Goal: Task Accomplishment & Management: Manage account settings

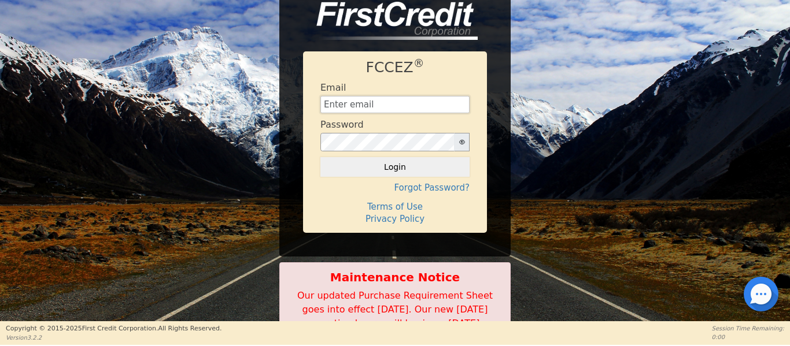
type input "[EMAIL_ADDRESS][DOMAIN_NAME]"
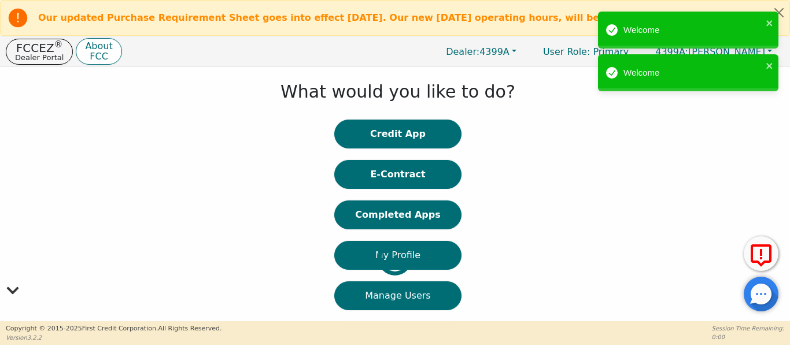
click at [595, 102] on div "Our updated Purchase Requirement Sheet goes into effect [DATE]. Our new [DATE] …" at bounding box center [395, 172] width 790 height 345
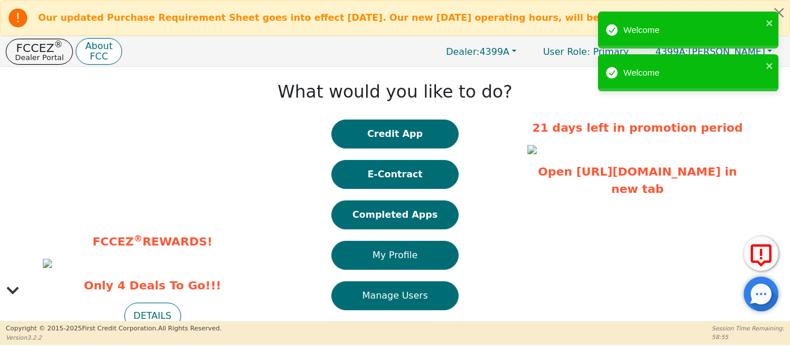
click at [299, 151] on div "What would you like to do? Credit App E-Contract Completed Apps My Profile Mana…" at bounding box center [395, 258] width 254 height 370
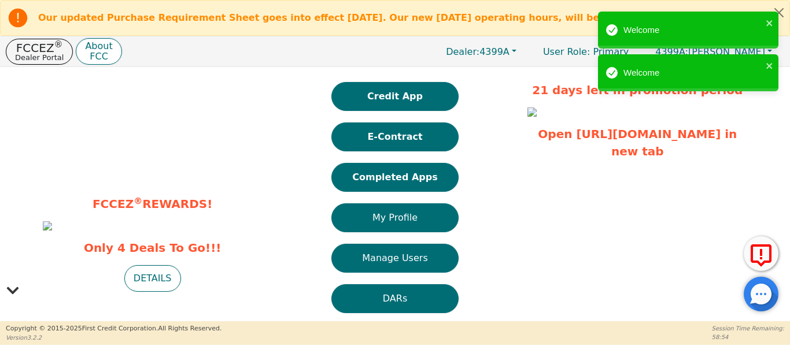
scroll to position [58, 0]
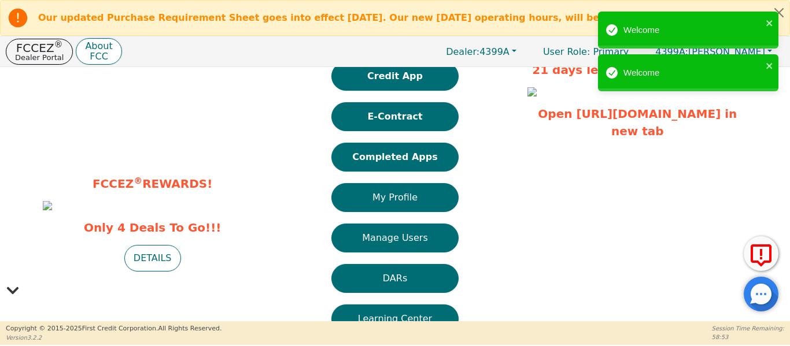
click at [351, 157] on button "Completed Apps" at bounding box center [394, 157] width 127 height 29
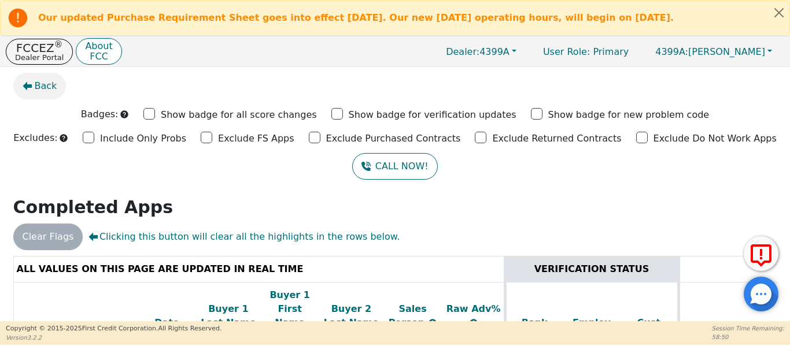
click at [46, 80] on span "Back" at bounding box center [46, 86] width 23 height 14
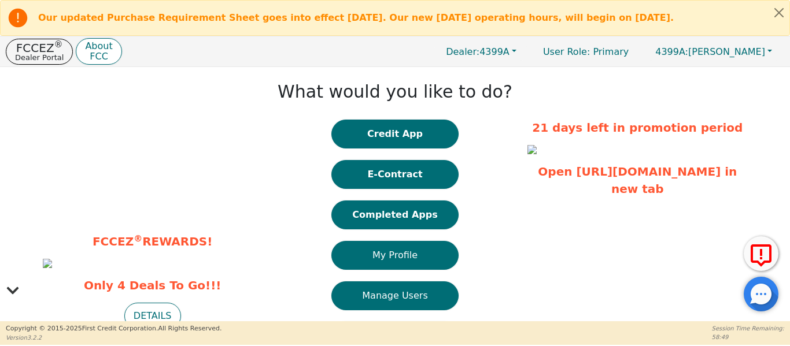
click at [376, 174] on button "E-Contract" at bounding box center [394, 174] width 127 height 29
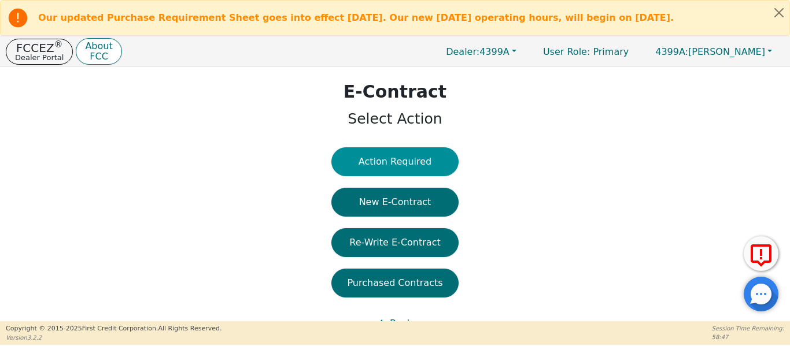
click at [384, 164] on button "Action Required" at bounding box center [394, 161] width 127 height 29
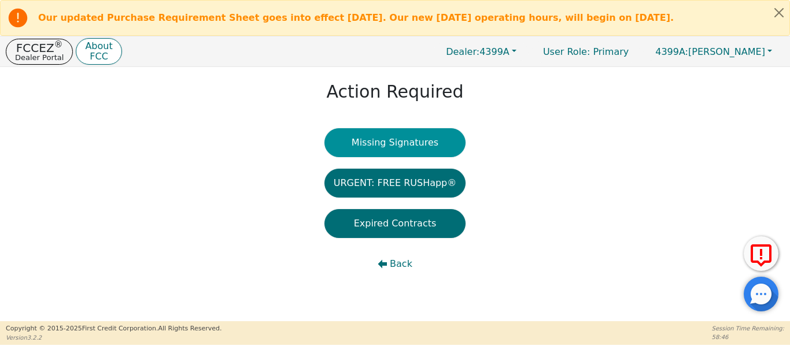
click at [365, 143] on button "Missing Signatures" at bounding box center [395, 142] width 142 height 29
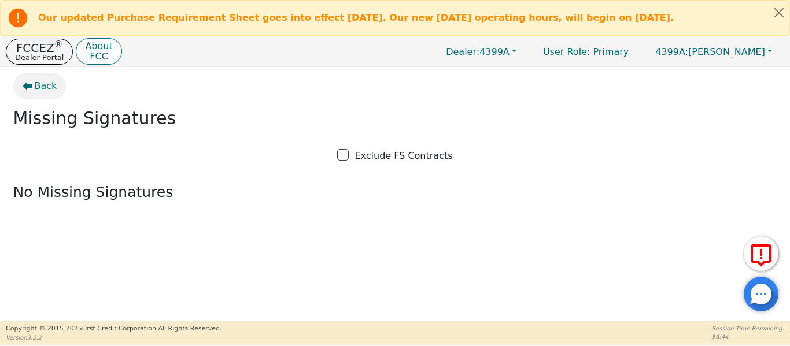
click at [40, 92] on button "Back" at bounding box center [39, 86] width 53 height 27
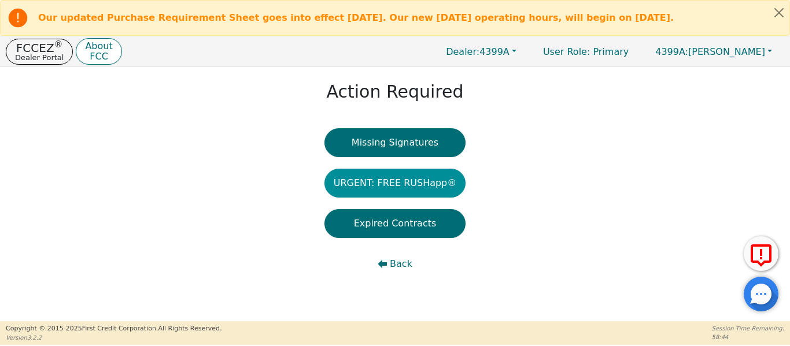
click at [351, 184] on button "URGENT: FREE RUSHapp®" at bounding box center [395, 183] width 142 height 29
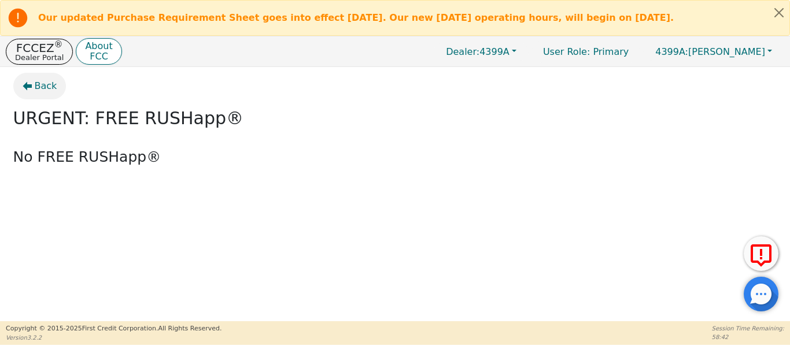
click at [40, 82] on span "Back" at bounding box center [46, 86] width 23 height 14
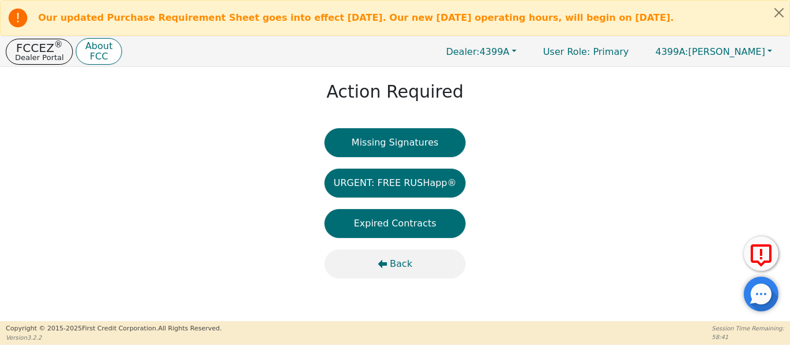
click at [405, 261] on span "Back" at bounding box center [401, 264] width 23 height 14
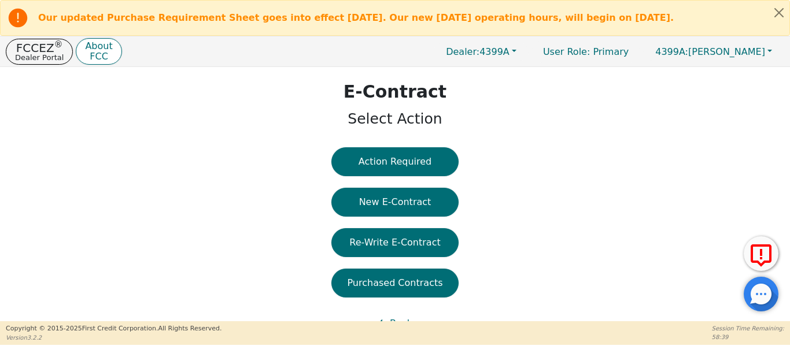
click at [389, 197] on button "New E-Contract" at bounding box center [394, 202] width 127 height 29
click at [777, 13] on button "Close alert" at bounding box center [778, 13] width 21 height 24
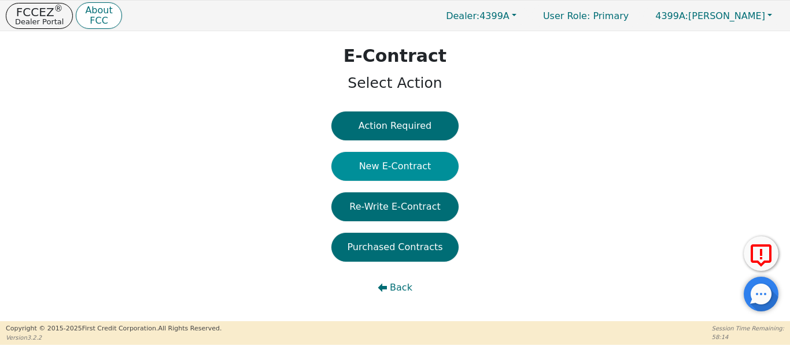
click at [396, 176] on button "New E-Contract" at bounding box center [394, 166] width 127 height 29
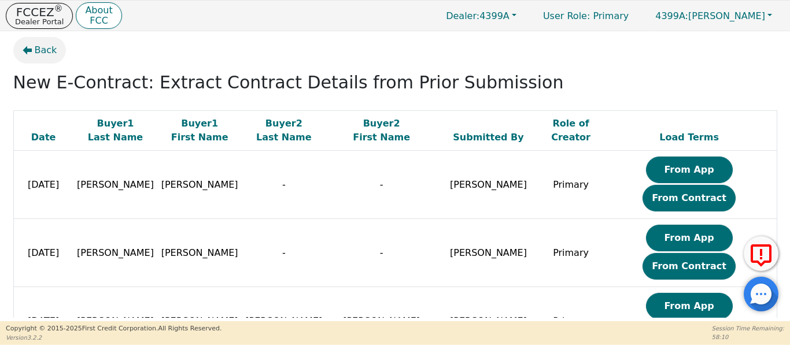
click at [32, 53] on button "Back" at bounding box center [39, 50] width 53 height 27
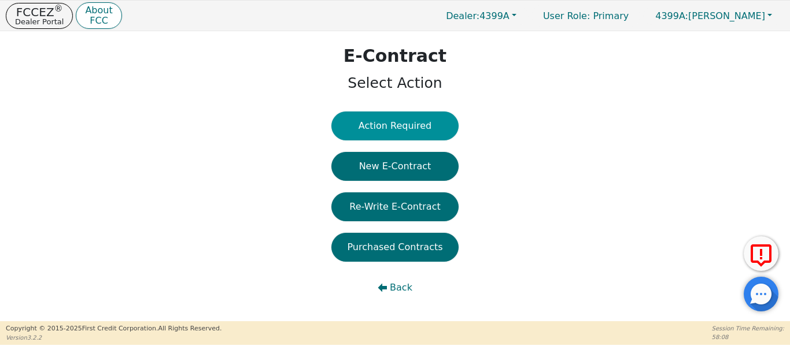
click at [380, 134] on button "Action Required" at bounding box center [394, 126] width 127 height 29
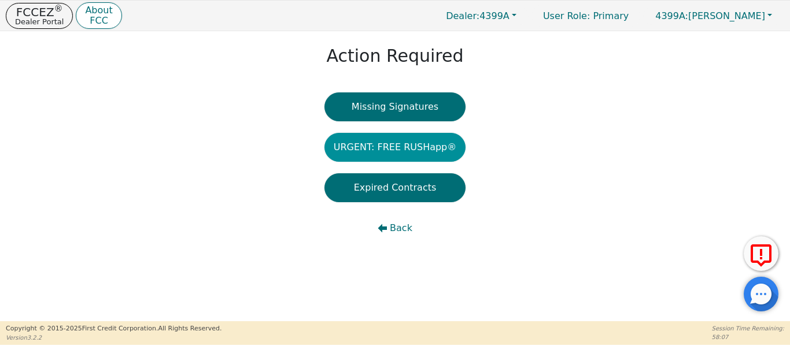
click at [397, 138] on button "URGENT: FREE RUSHapp®" at bounding box center [395, 147] width 142 height 29
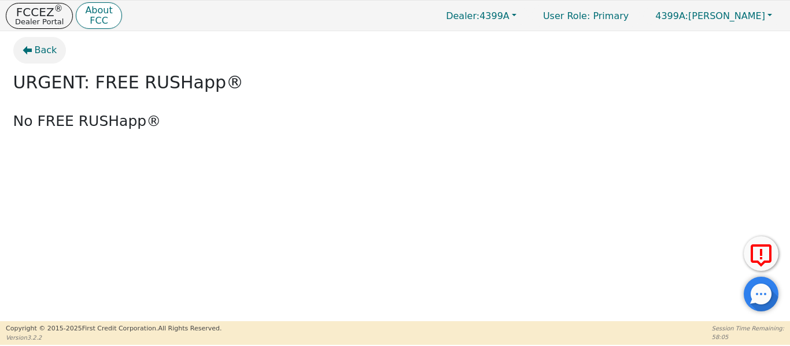
click at [24, 46] on icon "button" at bounding box center [27, 50] width 9 height 9
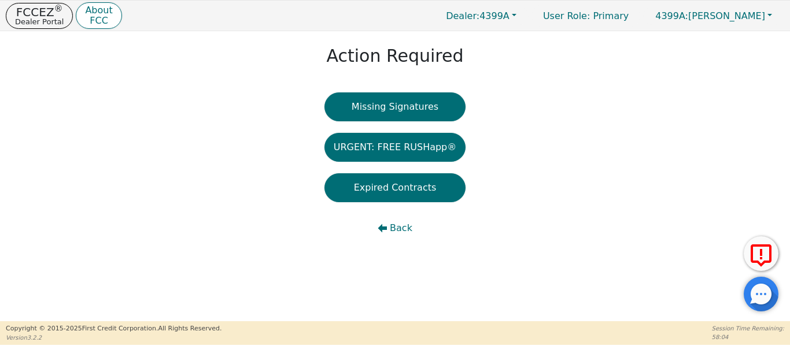
click at [358, 181] on button "Expired Contracts" at bounding box center [395, 187] width 142 height 29
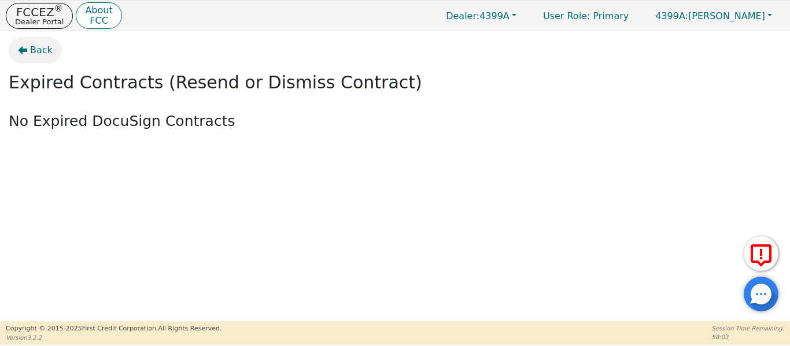
click at [34, 51] on span "Back" at bounding box center [41, 50] width 23 height 14
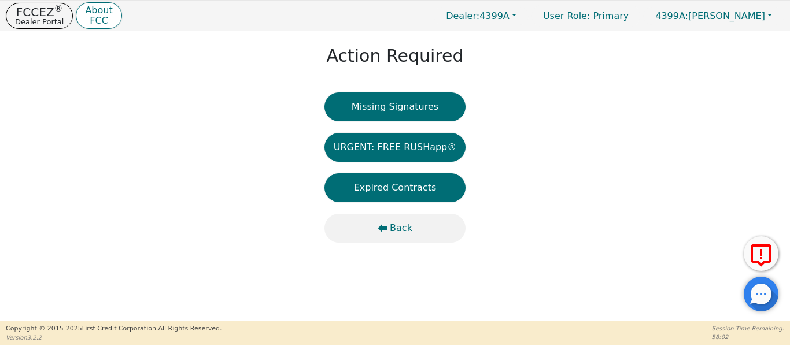
click at [380, 221] on button "Back" at bounding box center [395, 228] width 142 height 29
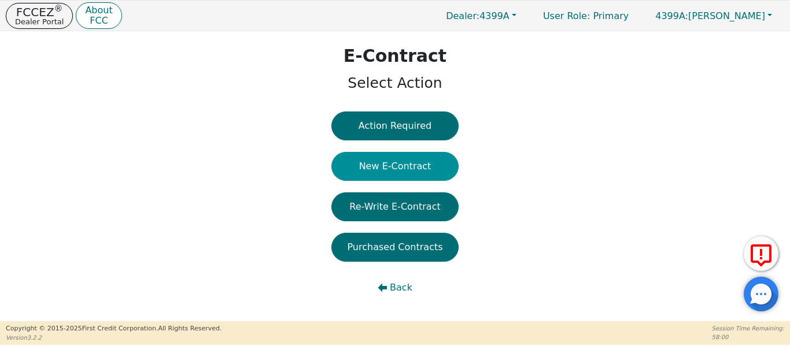
click at [379, 165] on button "New E-Contract" at bounding box center [394, 166] width 127 height 29
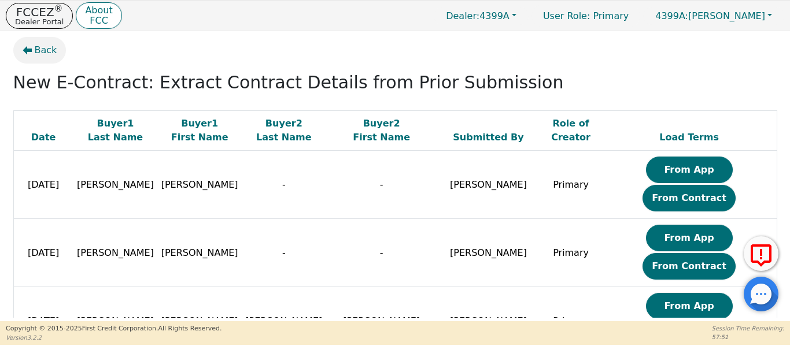
click at [23, 50] on icon "button" at bounding box center [27, 50] width 9 height 9
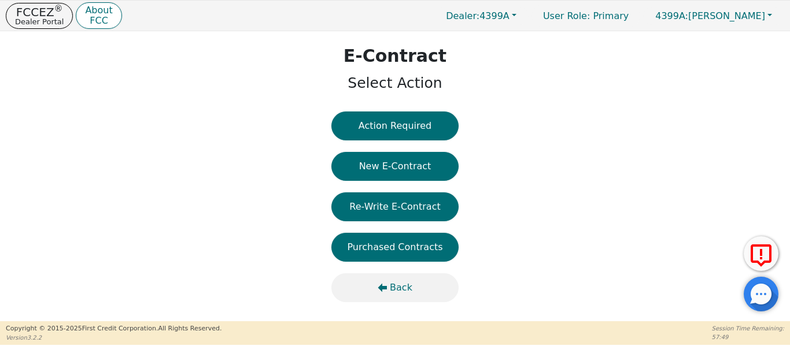
click at [404, 280] on button "Back" at bounding box center [394, 287] width 127 height 29
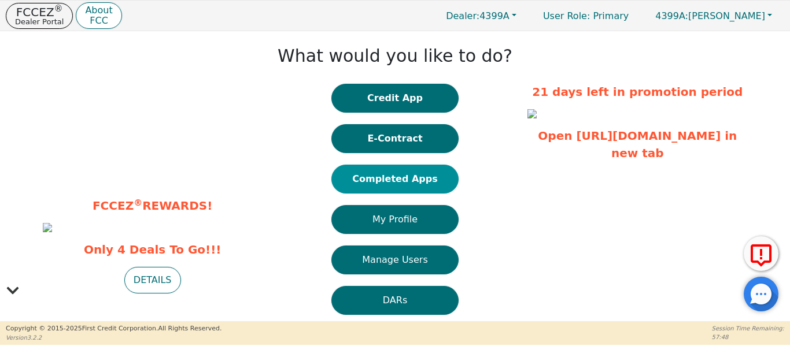
click at [376, 172] on button "Completed Apps" at bounding box center [394, 179] width 127 height 29
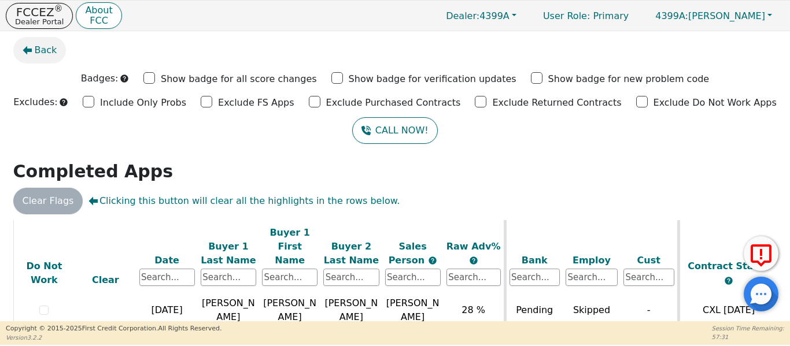
click at [32, 54] on button "Back" at bounding box center [39, 50] width 53 height 27
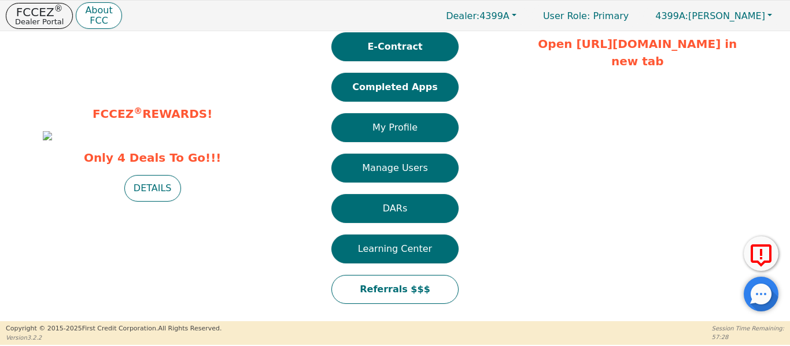
scroll to position [104, 0]
click at [143, 202] on button "DETAILS" at bounding box center [152, 188] width 57 height 27
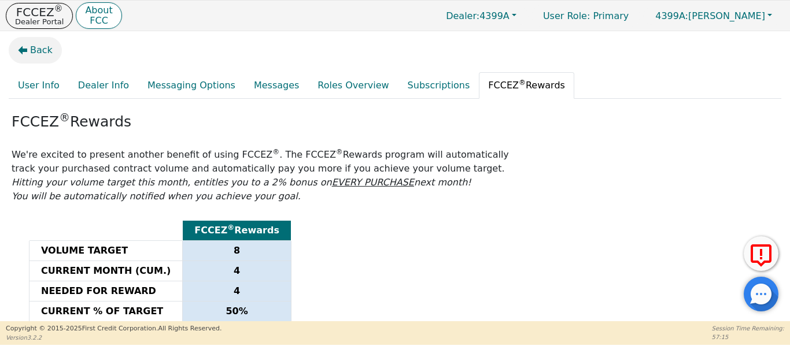
click at [36, 44] on span "Back" at bounding box center [41, 50] width 23 height 14
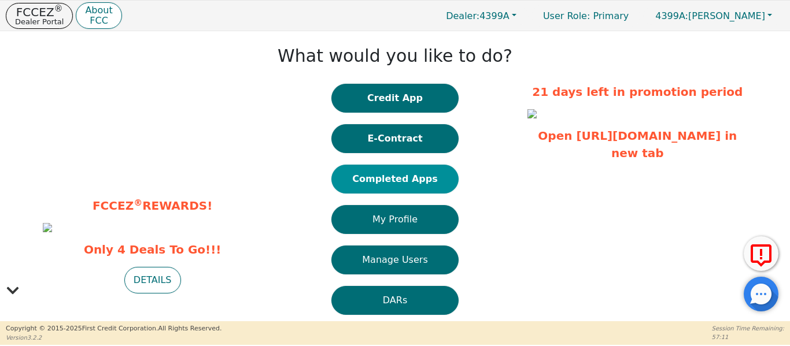
click at [351, 179] on button "Completed Apps" at bounding box center [394, 179] width 127 height 29
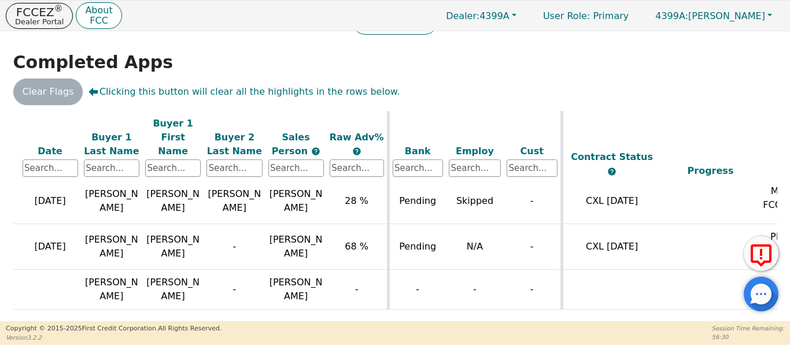
scroll to position [895, 0]
